Goal: Check status: Check status

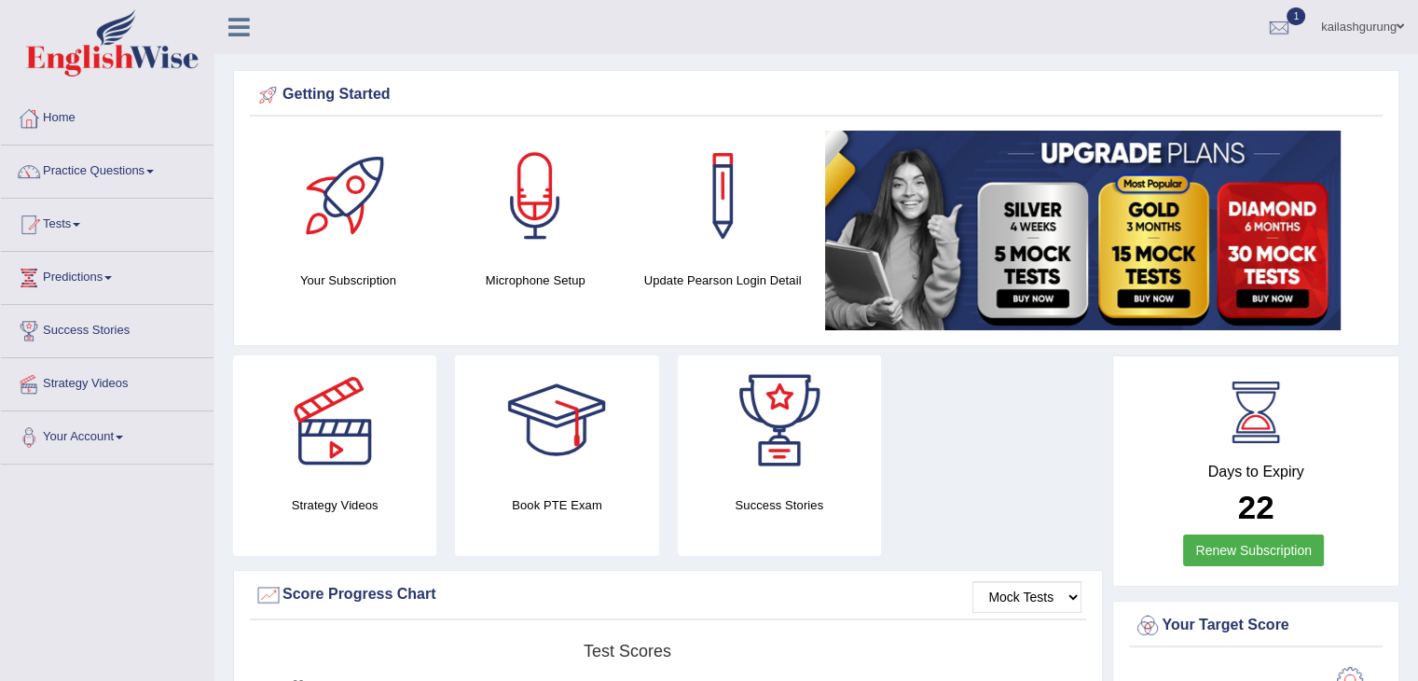
click at [1297, 35] on link "1" at bounding box center [1279, 24] width 56 height 48
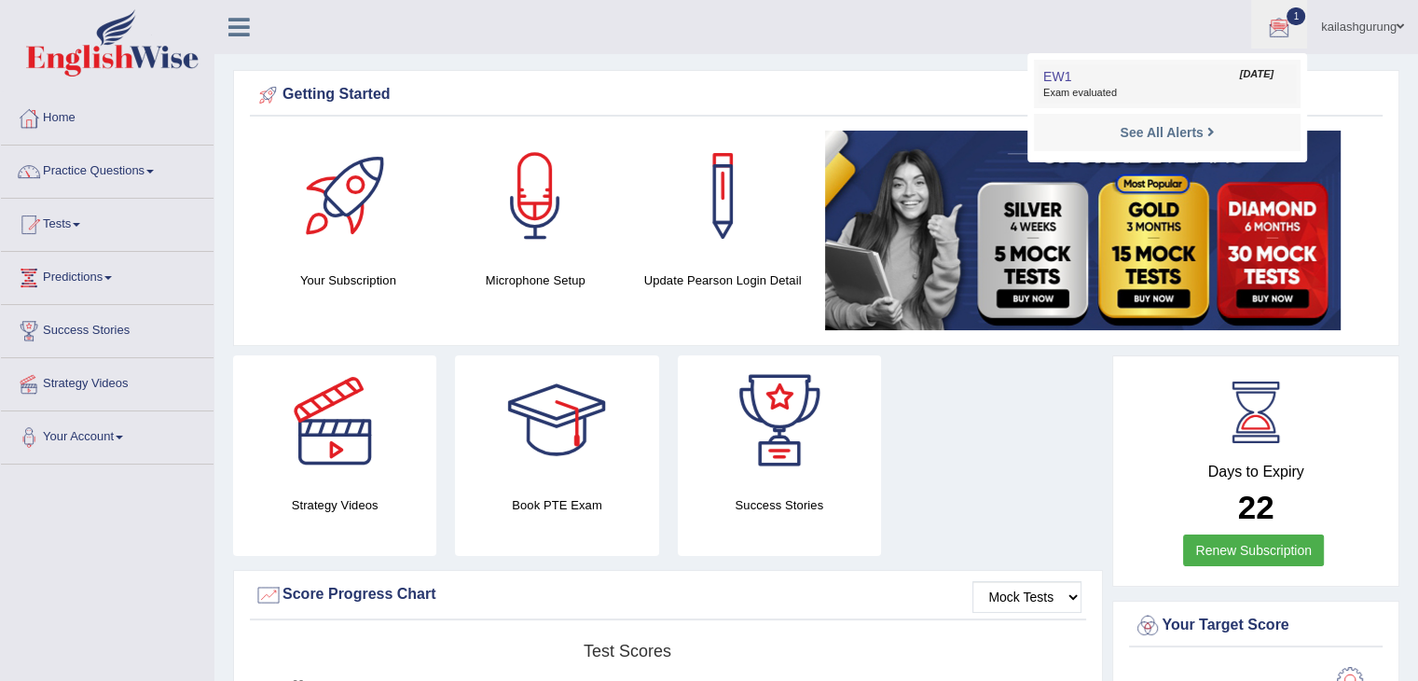
click at [1200, 81] on link "EW1 Sep 7, 2025 Exam evaluated" at bounding box center [1167, 83] width 257 height 39
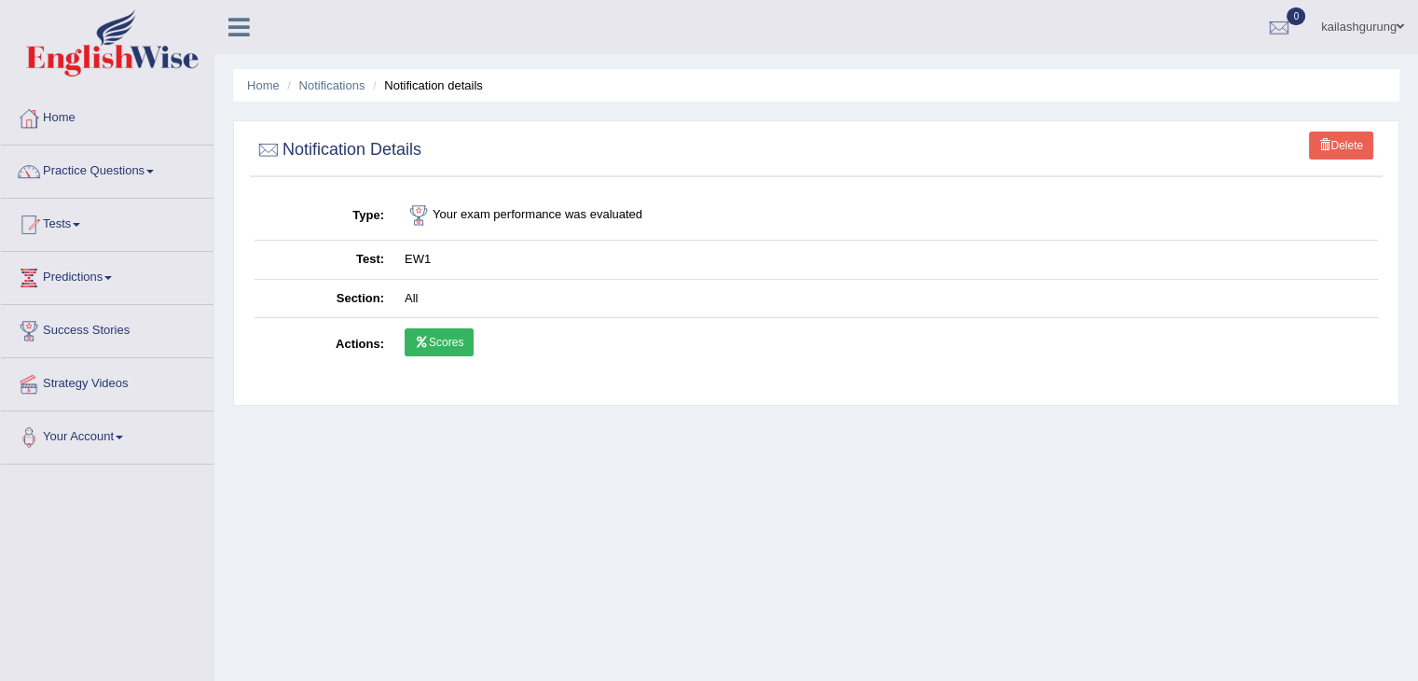
click at [447, 344] on link "Scores" at bounding box center [439, 342] width 69 height 28
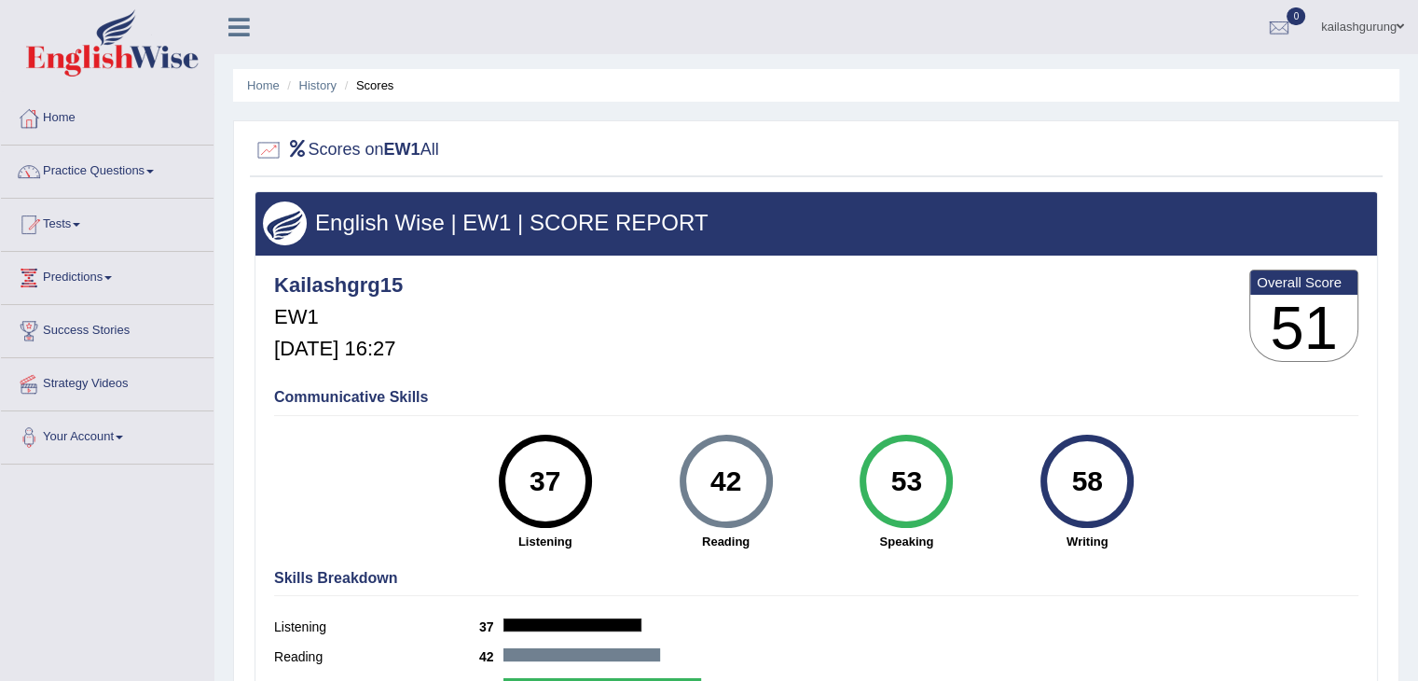
click at [324, 94] on ul "Home History Scores" at bounding box center [816, 85] width 1166 height 33
click at [322, 79] on link "History" at bounding box center [317, 85] width 37 height 14
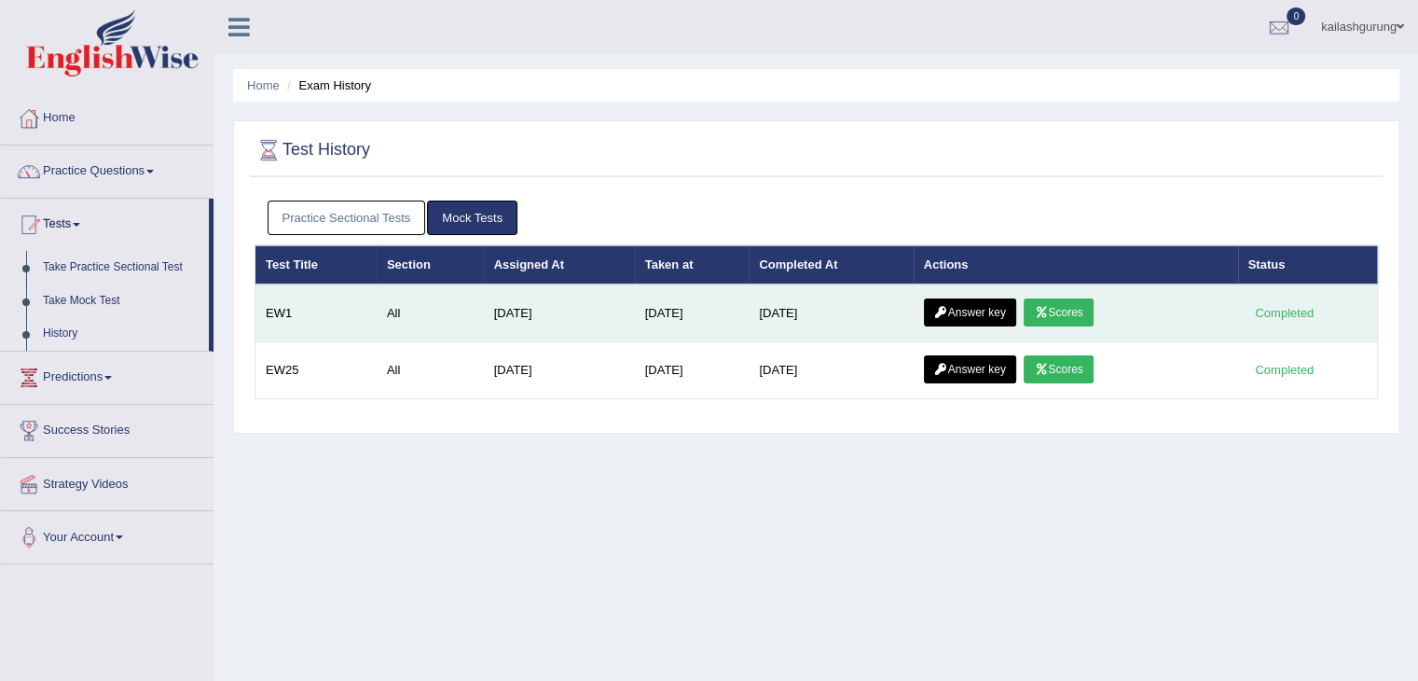
click at [1063, 304] on link "Scores" at bounding box center [1058, 312] width 69 height 28
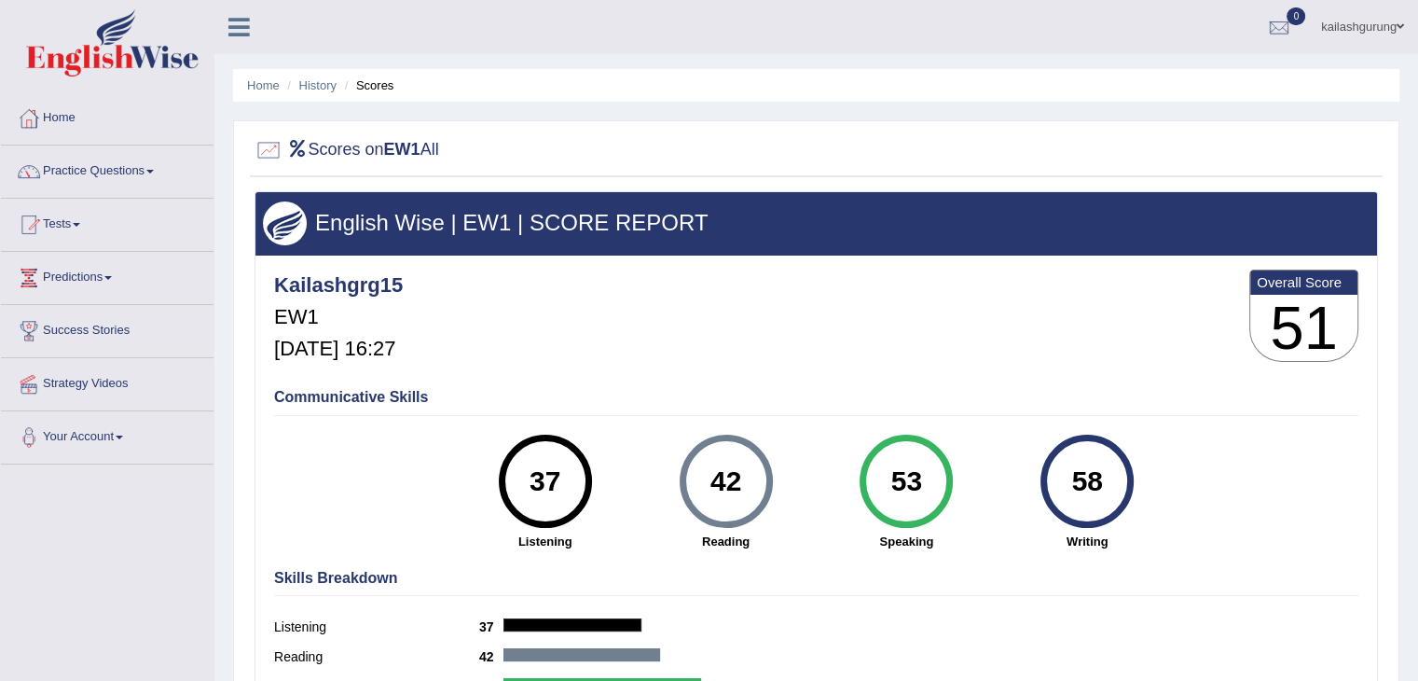
click at [324, 94] on li "History" at bounding box center [310, 85] width 54 height 18
click at [322, 94] on li "History" at bounding box center [310, 85] width 54 height 18
click at [322, 93] on li "History" at bounding box center [310, 85] width 54 height 18
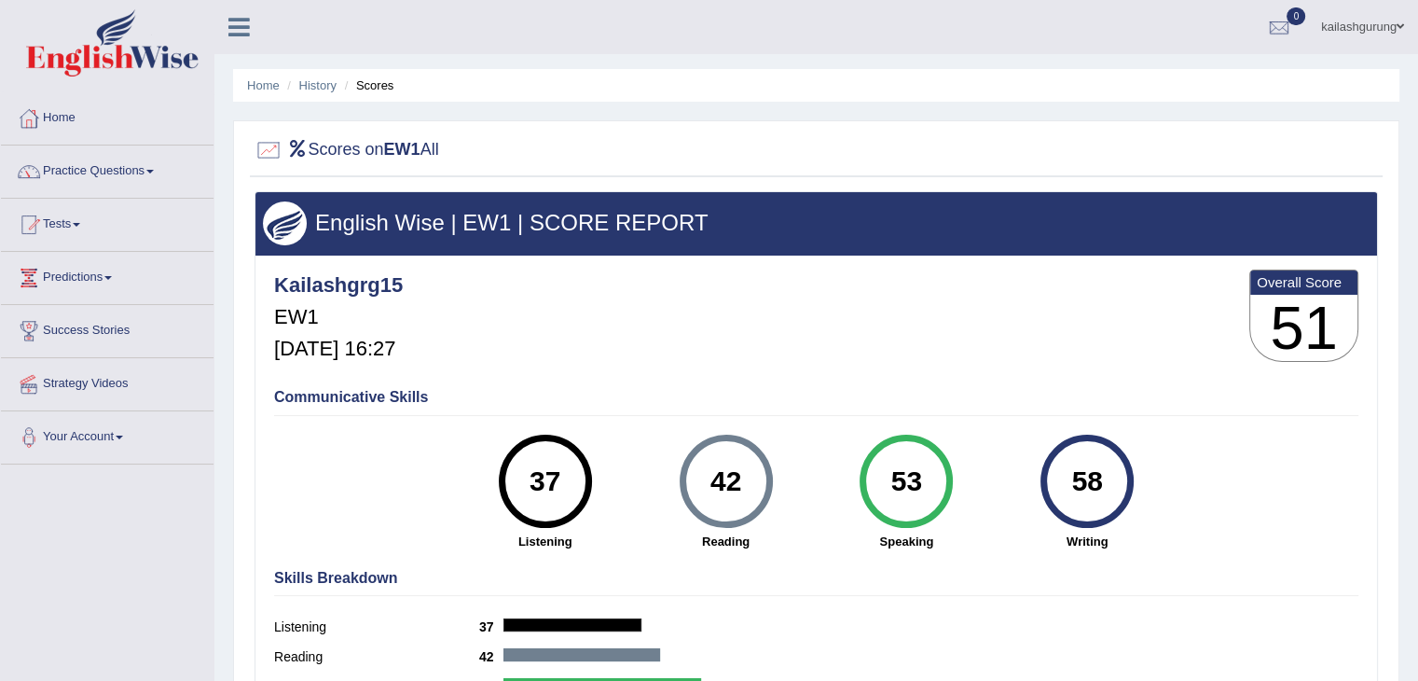
click at [322, 93] on li "History" at bounding box center [310, 85] width 54 height 18
click at [320, 87] on link "History" at bounding box center [317, 85] width 37 height 14
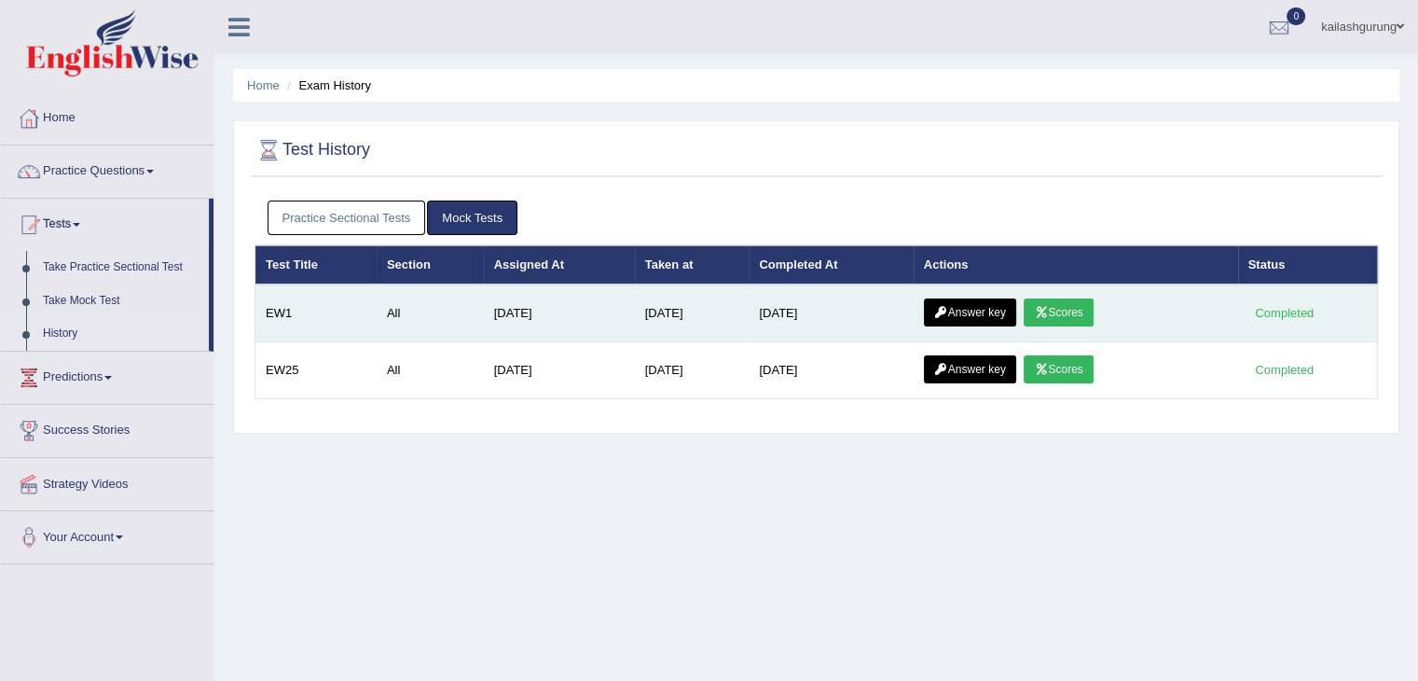
click at [980, 311] on link "Answer key" at bounding box center [970, 312] width 92 height 28
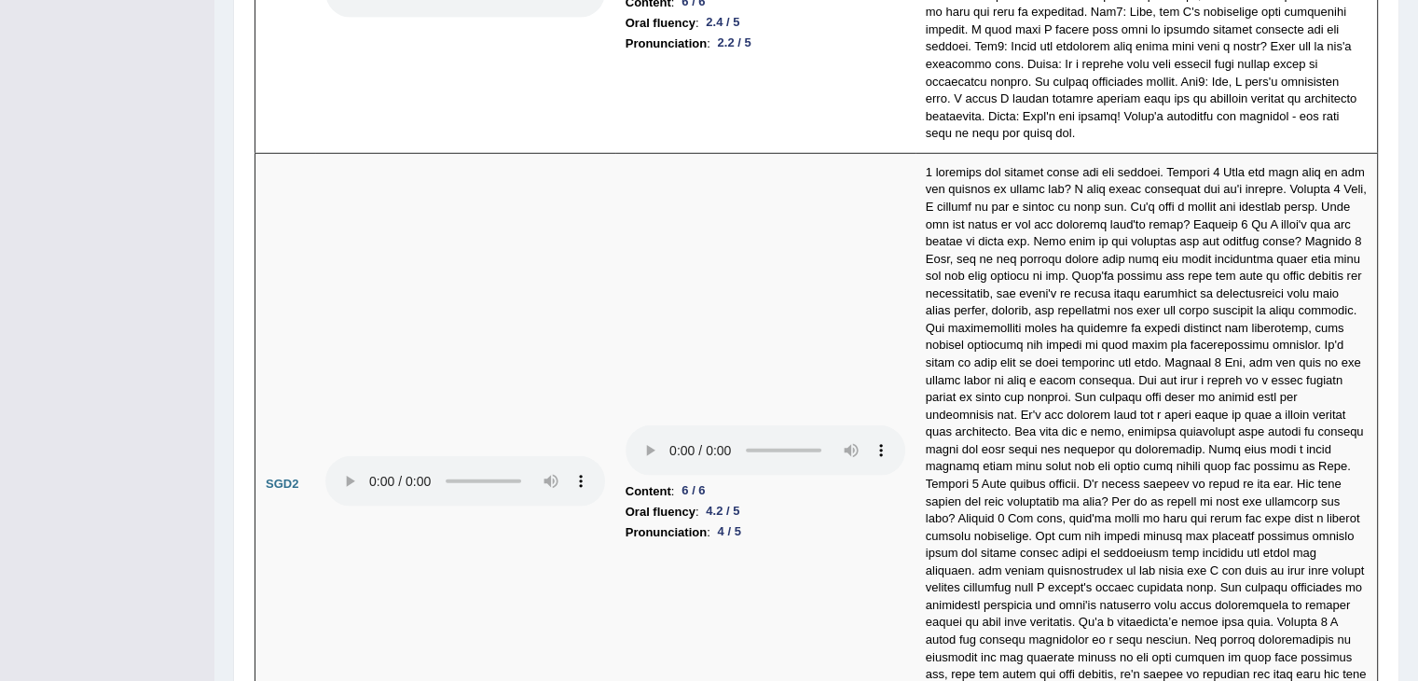
scroll to position [5103, 0]
